Goal: Task Accomplishment & Management: Use online tool/utility

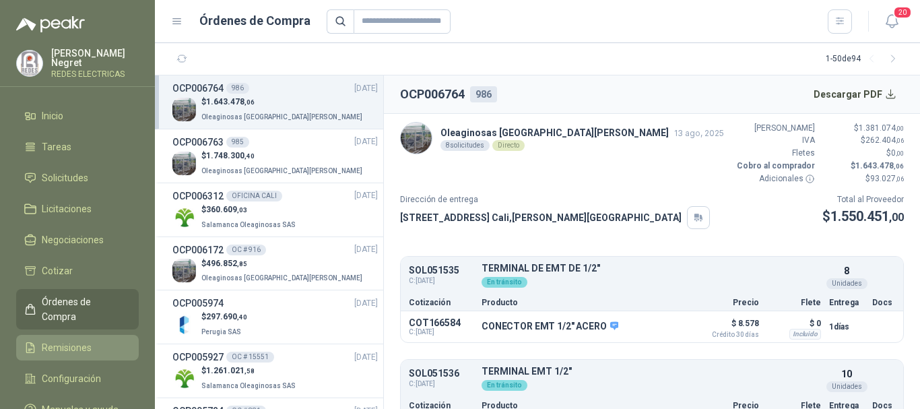
click at [81, 340] on span "Remisiones" at bounding box center [67, 347] width 50 height 15
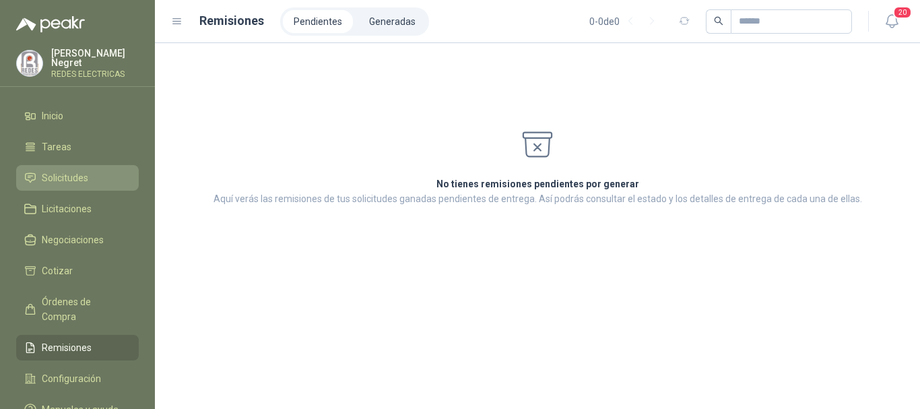
click at [76, 179] on span "Solicitudes" at bounding box center [65, 177] width 46 height 15
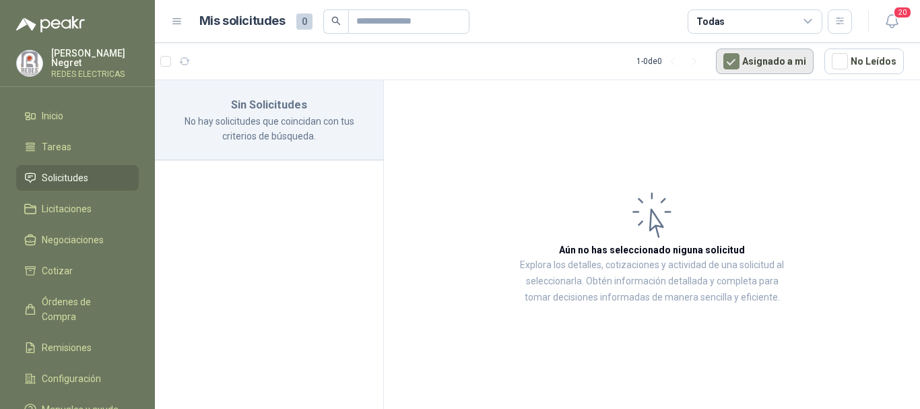
click at [750, 55] on button "Asignado a mi" at bounding box center [765, 62] width 98 height 26
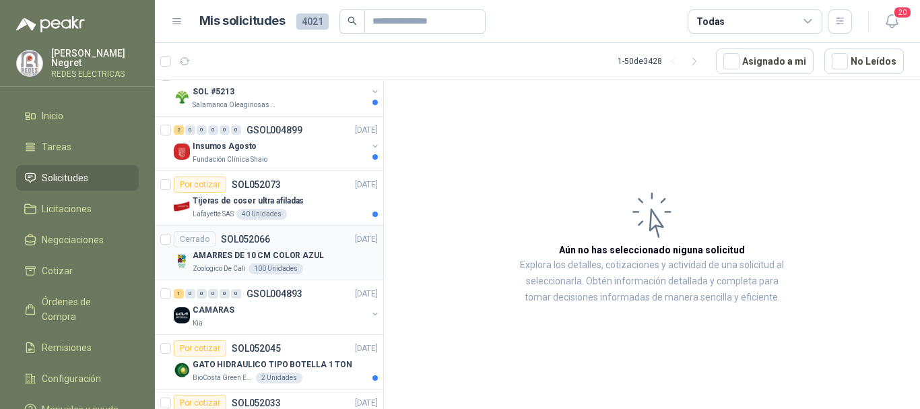
scroll to position [135, 0]
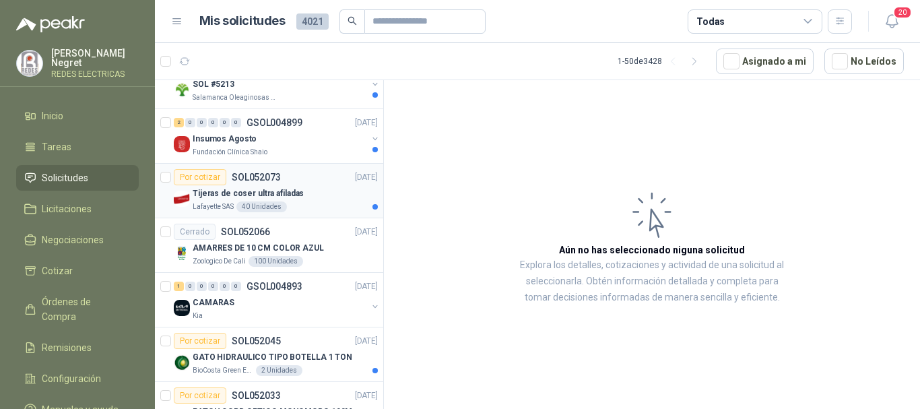
click at [338, 205] on div "Lafayette SAS 40 Unidades" at bounding box center [285, 206] width 185 height 11
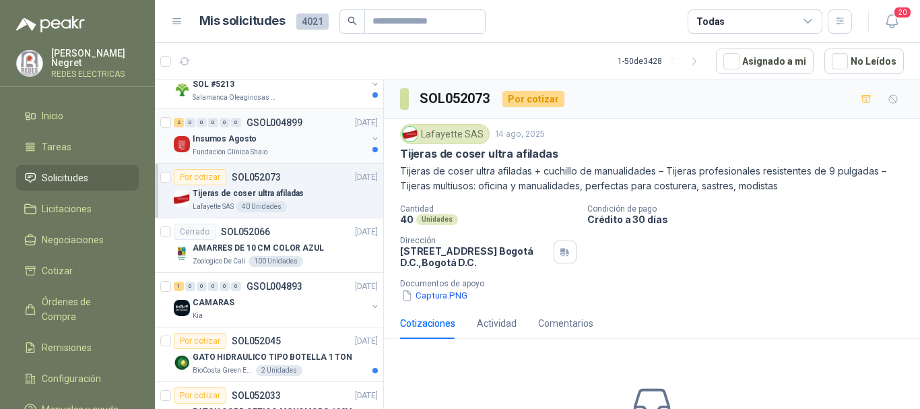
click at [340, 138] on div "Insumos Agosto" at bounding box center [280, 139] width 175 height 16
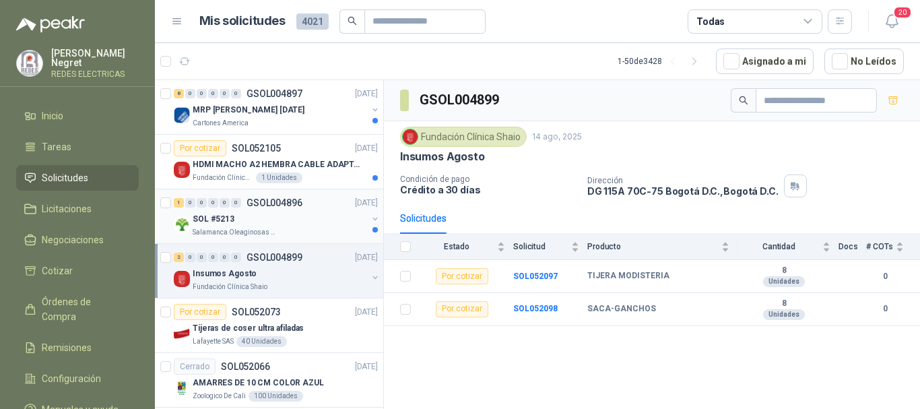
click at [339, 219] on div "SOL #5213" at bounding box center [280, 219] width 175 height 16
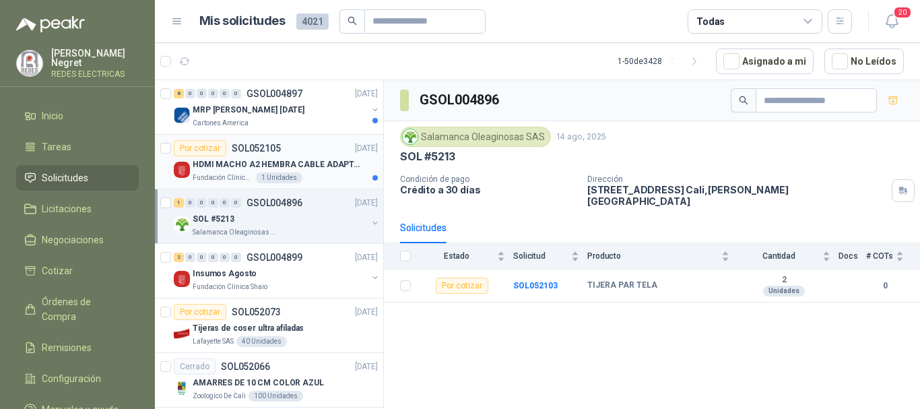
click at [323, 156] on div "Por cotizar SOL052105 [DATE]" at bounding box center [276, 148] width 204 height 16
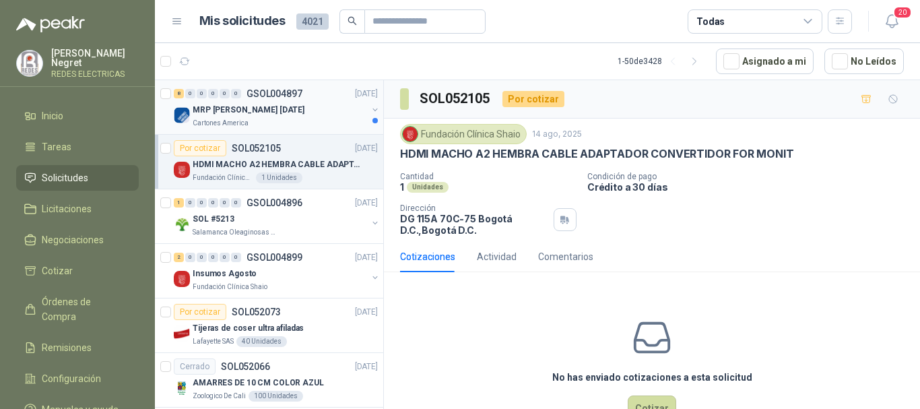
click at [336, 108] on div "MRP [PERSON_NAME] [DATE]" at bounding box center [280, 110] width 175 height 16
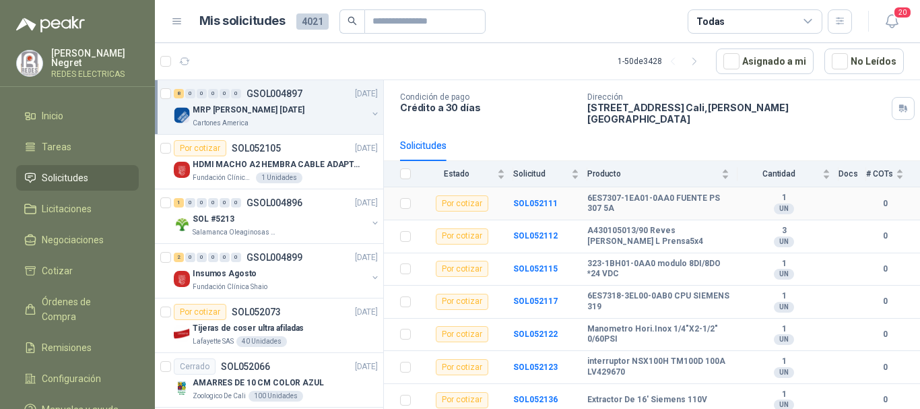
scroll to position [108, 0]
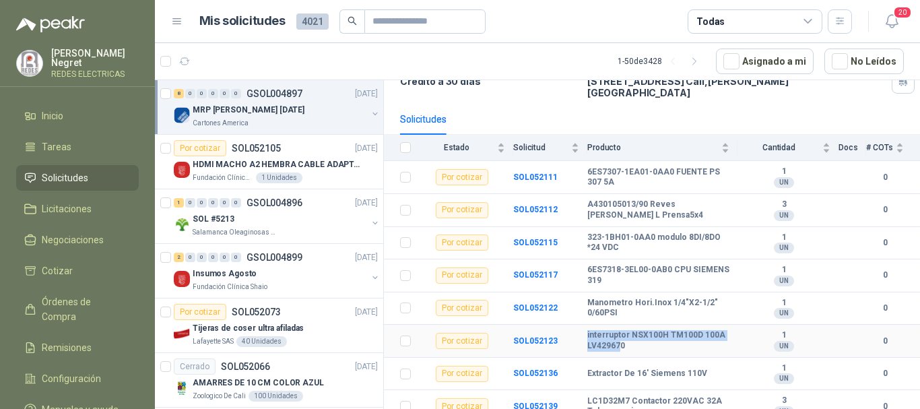
drag, startPoint x: 586, startPoint y: 336, endPoint x: 619, endPoint y: 336, distance: 33.7
click at [619, 336] on tr "Por cotizar SOL052123 interruptor NSX100H TM100D 100A LV429670 1 UN 0" at bounding box center [652, 341] width 536 height 33
click at [624, 358] on td "Extractor De 16' Siemens 110V" at bounding box center [663, 374] width 150 height 33
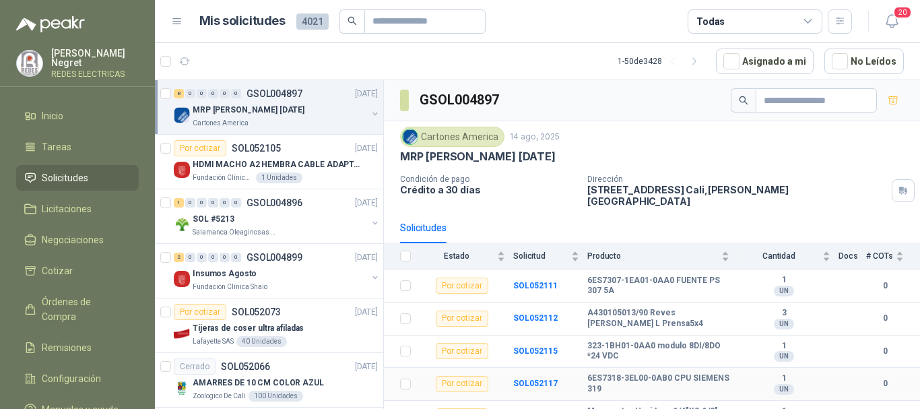
scroll to position [0, 0]
click at [888, 98] on icon "button" at bounding box center [893, 100] width 11 height 11
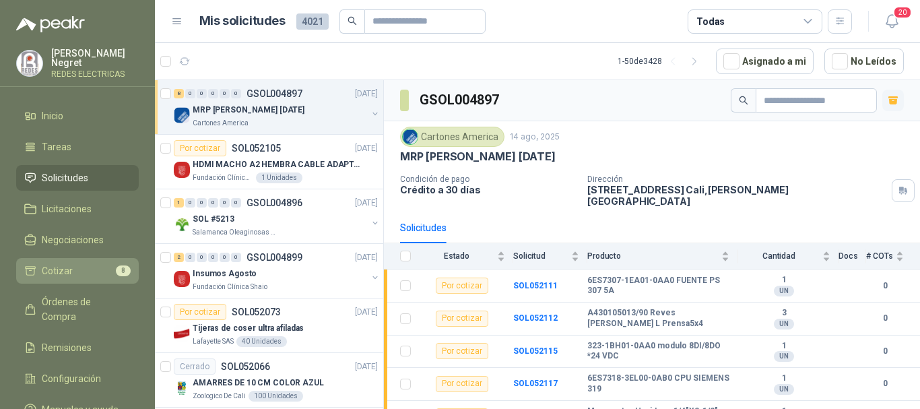
click at [82, 263] on li "Cotizar 8" at bounding box center [77, 270] width 106 height 15
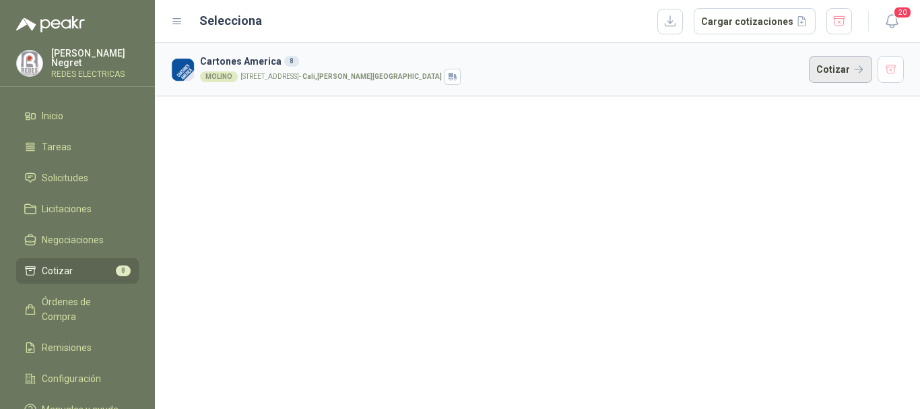
click at [856, 66] on button "Cotizar" at bounding box center [840, 69] width 63 height 27
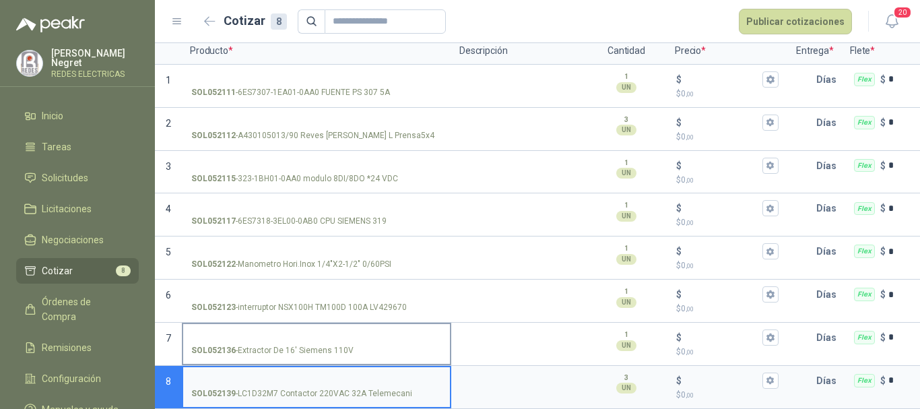
scroll to position [125, 0]
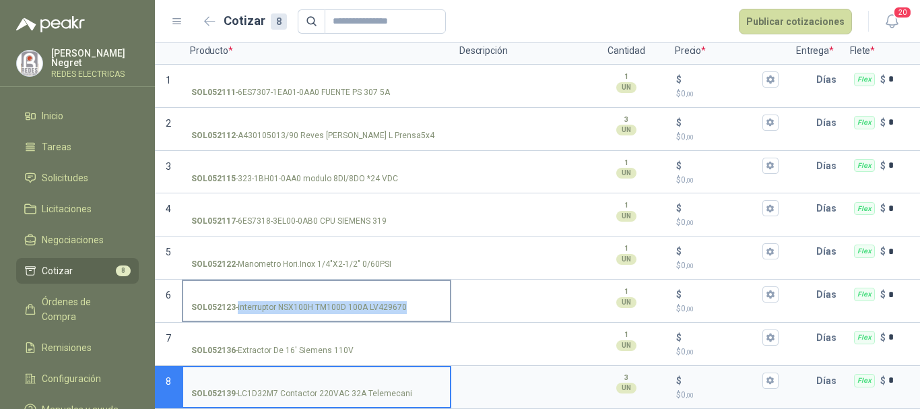
drag, startPoint x: 239, startPoint y: 297, endPoint x: 404, endPoint y: 297, distance: 165.1
click at [404, 301] on p "SOL052123 - interruptor NSX100H TM100D 100A LV429670" at bounding box center [299, 307] width 216 height 13
copy p "interruptor NSX100H TM100D 100A LV429670"
click at [405, 301] on div "SOL052123 - interruptor NSX100H TM100D 100A LV429670" at bounding box center [316, 307] width 251 height 13
click at [405, 294] on input "SOL052123 - interruptor NSX100H TM100D 100A LV429670" at bounding box center [316, 295] width 251 height 10
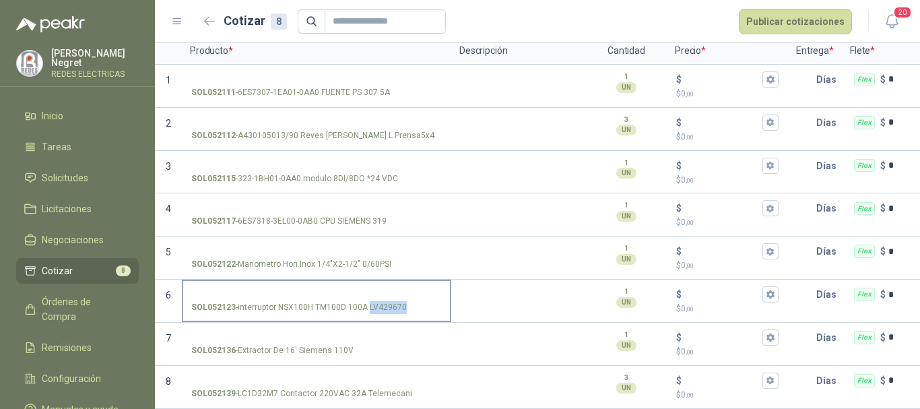
drag, startPoint x: 369, startPoint y: 297, endPoint x: 404, endPoint y: 300, distance: 34.5
click at [404, 301] on p "SOL052123 - interruptor NSX100H TM100D 100A LV429670" at bounding box center [299, 307] width 216 height 13
copy p "LV429670"
drag, startPoint x: 239, startPoint y: 298, endPoint x: 406, endPoint y: 304, distance: 167.9
click at [406, 304] on label "SOL052123 - interruptor NSX100H TM100D 100A LV429670" at bounding box center [316, 300] width 267 height 38
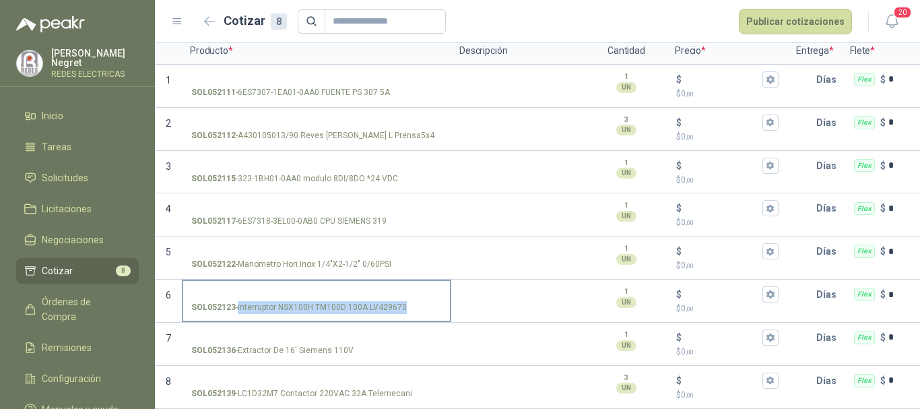
copy p "interruptor NSX100H TM100D 100A LV429670"
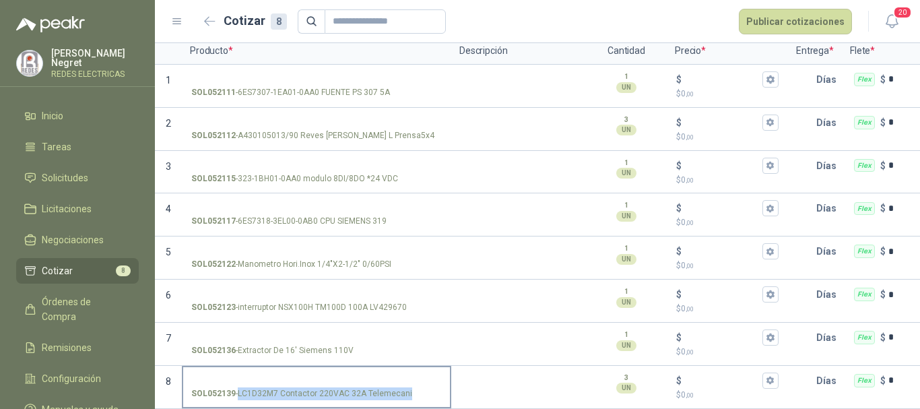
drag, startPoint x: 239, startPoint y: 383, endPoint x: 408, endPoint y: 391, distance: 168.6
click at [408, 391] on label "SOL052139 - LC1D32M7 Contactor 220VAC 32A Telemecani" at bounding box center [316, 386] width 267 height 38
copy p "LC1D32M7 Contactor 220VAC 32A Telemecani"
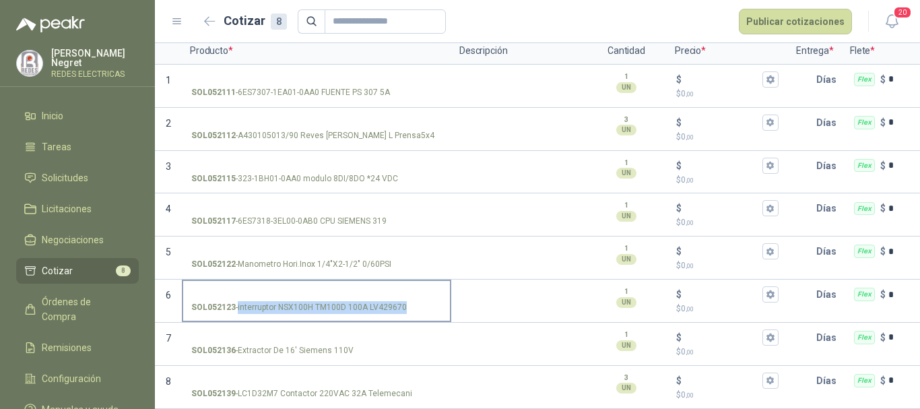
drag, startPoint x: 238, startPoint y: 298, endPoint x: 403, endPoint y: 296, distance: 165.1
click at [403, 301] on p "SOL052123 - interruptor NSX100H TM100D 100A LV429670" at bounding box center [299, 307] width 216 height 13
copy p "interruptor NSX100H TM100D 100A LV429670"
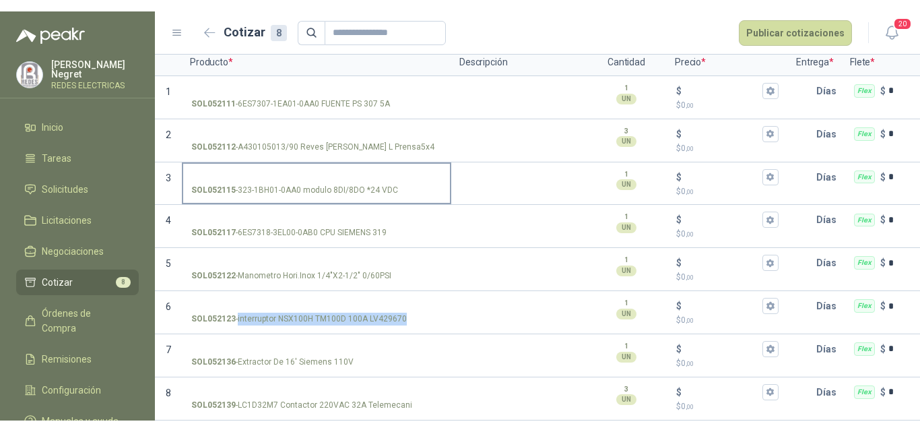
scroll to position [0, 0]
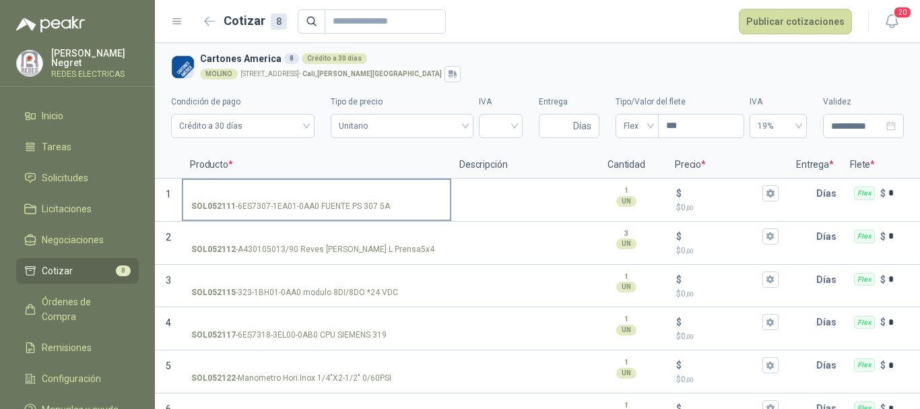
click at [285, 192] on input "SOL052111 - 6ES7307-1EA01-0AA0 FUENTE PS 307 5A" at bounding box center [316, 194] width 251 height 10
drag, startPoint x: 239, startPoint y: 205, endPoint x: 317, endPoint y: 205, distance: 78.8
click at [317, 205] on p "SOL052111 - 6ES7307-1EA01-0AA0 FUENTE PS 307 5A" at bounding box center [290, 206] width 199 height 13
copy p "6ES7307-1EA01-0AA0"
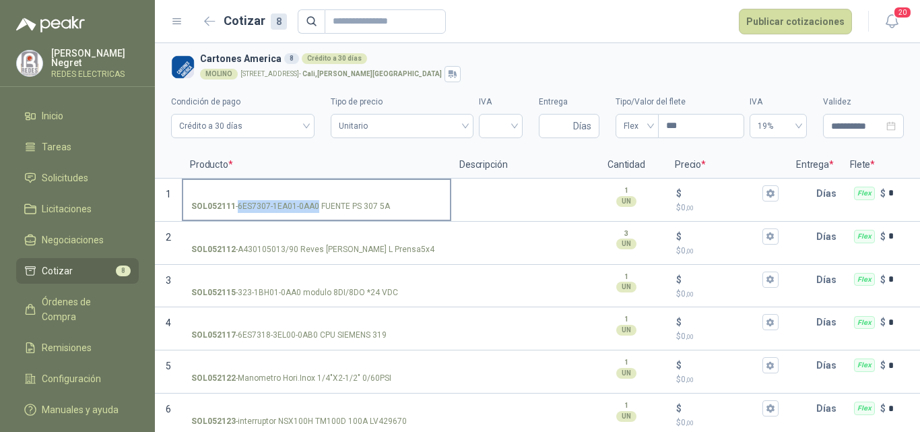
copy p "6ES7307-1EA01-0AA0"
